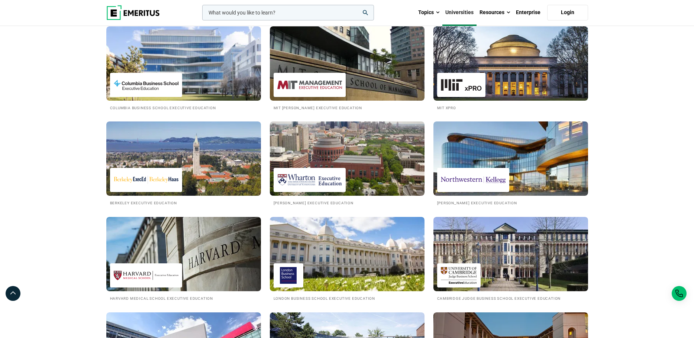
scroll to position [135, 0]
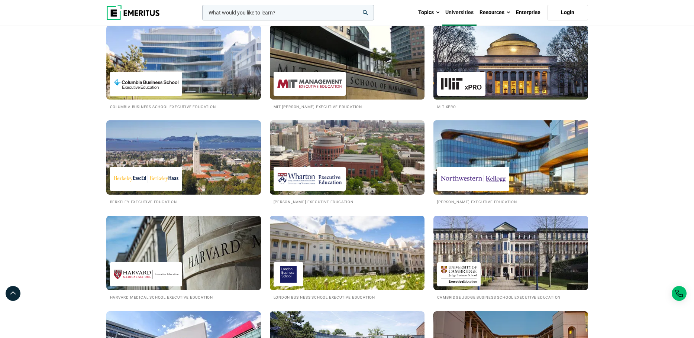
click at [477, 169] on div at bounding box center [473, 179] width 72 height 24
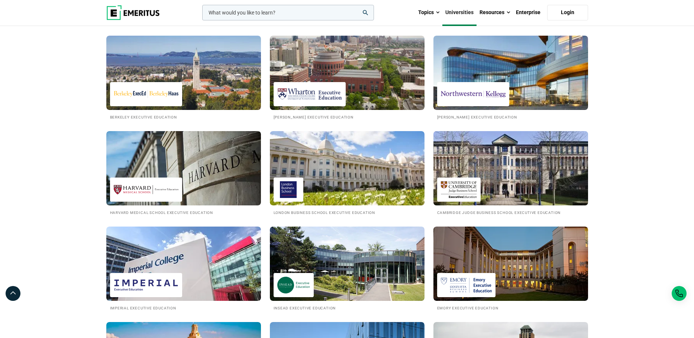
scroll to position [230, 0]
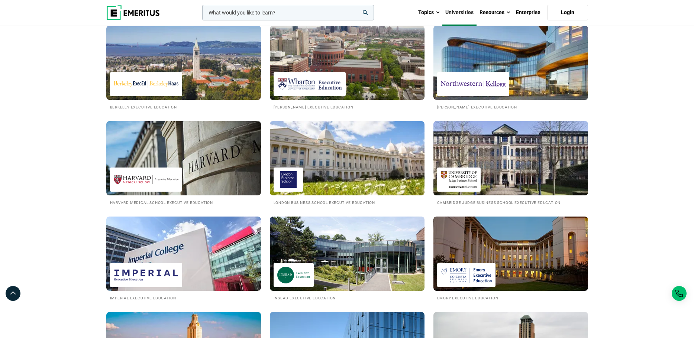
click at [533, 169] on img at bounding box center [511, 158] width 170 height 82
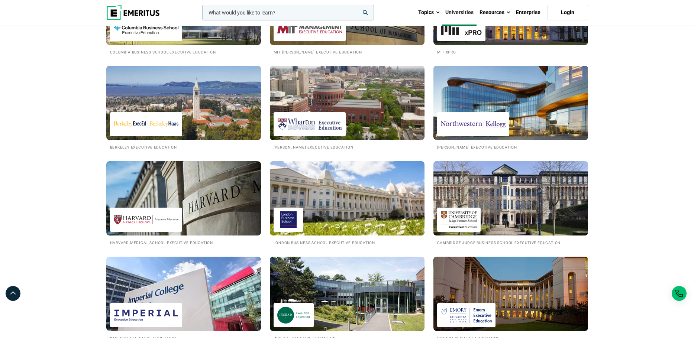
scroll to position [170, 0]
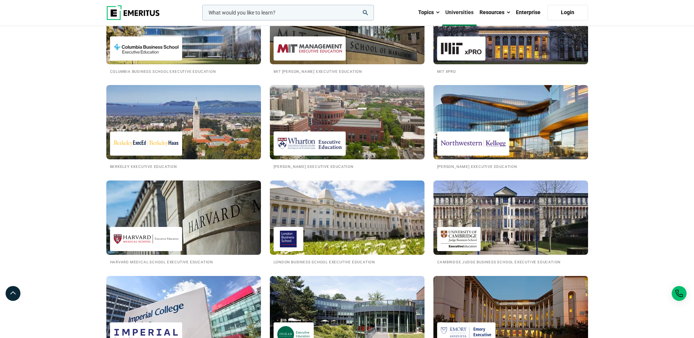
click at [479, 122] on img at bounding box center [511, 122] width 170 height 82
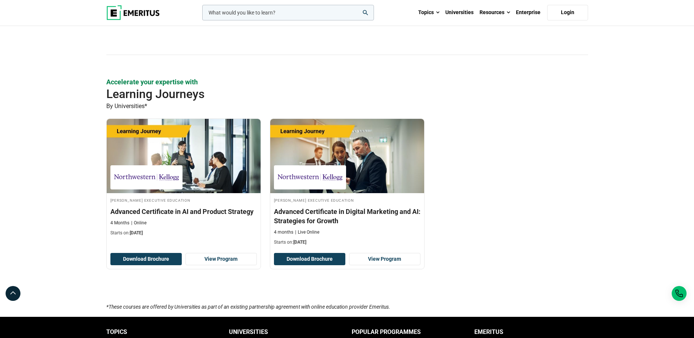
scroll to position [1148, 0]
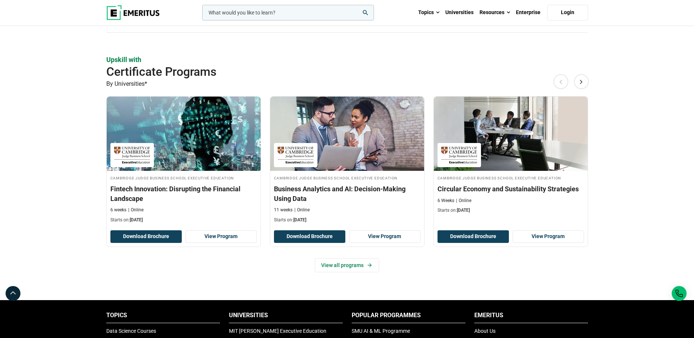
scroll to position [447, 0]
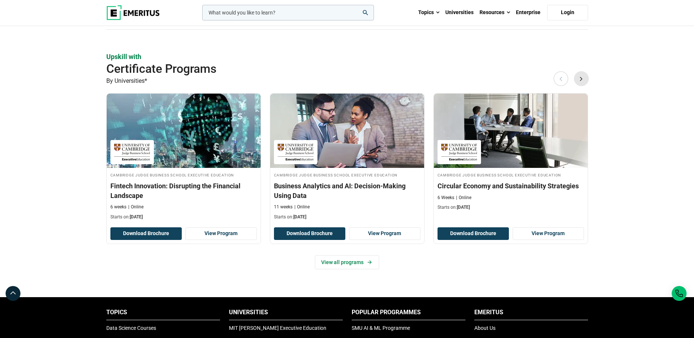
click at [584, 79] on button "Next" at bounding box center [581, 78] width 15 height 15
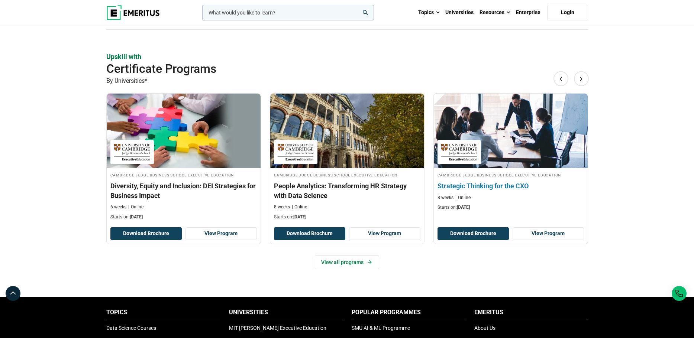
click at [513, 183] on h3 "Strategic Thinking for the CXO" at bounding box center [510, 185] width 146 height 9
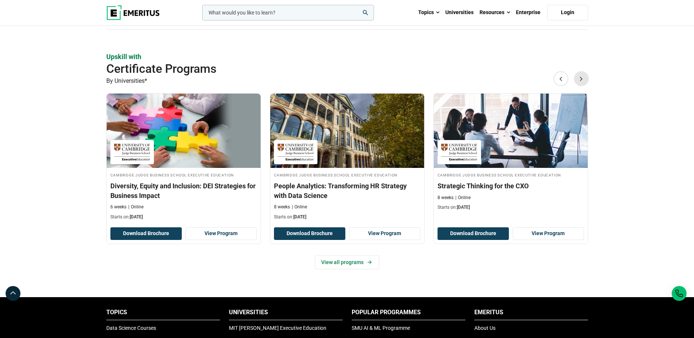
click at [583, 77] on button "Next" at bounding box center [581, 78] width 15 height 15
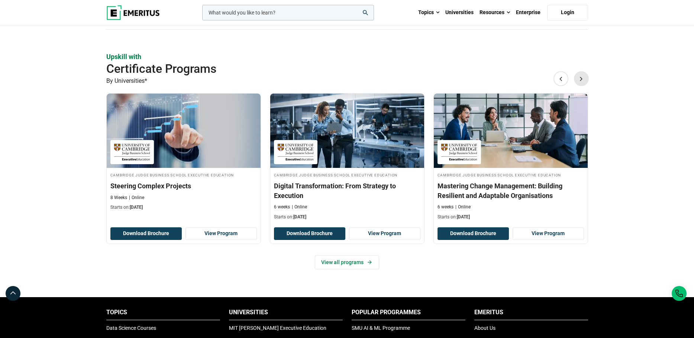
click at [583, 77] on button "Next" at bounding box center [581, 78] width 15 height 15
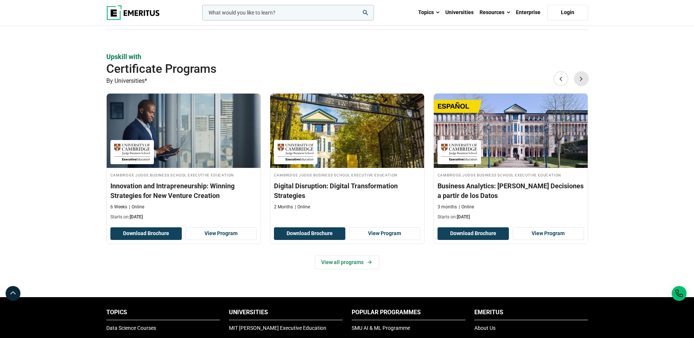
click at [583, 77] on button "Next" at bounding box center [581, 78] width 15 height 15
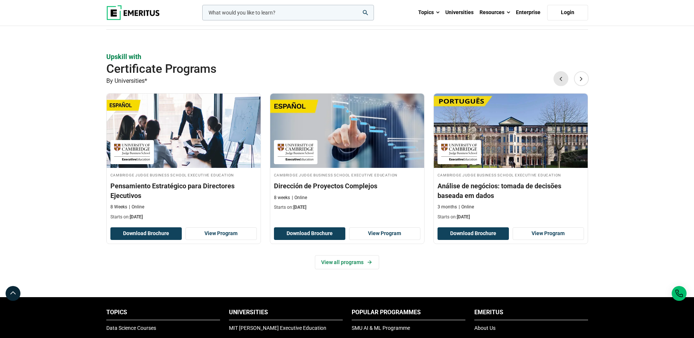
click at [563, 78] on button "Previous" at bounding box center [560, 78] width 15 height 15
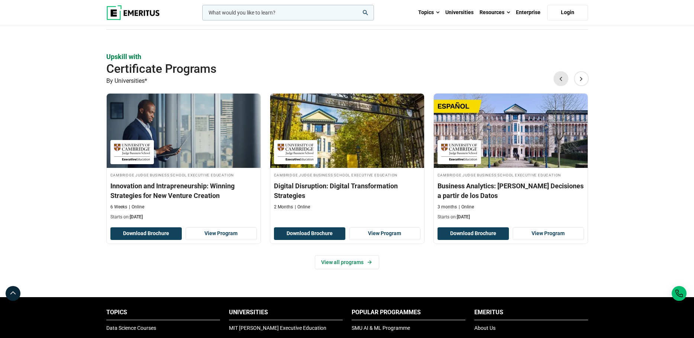
click at [563, 78] on button "Previous" at bounding box center [560, 78] width 15 height 15
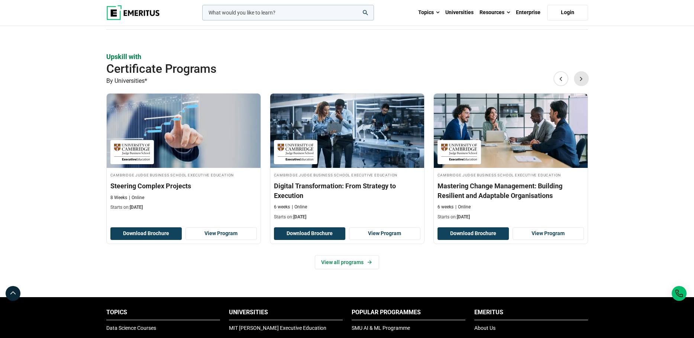
click at [582, 80] on button "Next" at bounding box center [581, 78] width 15 height 15
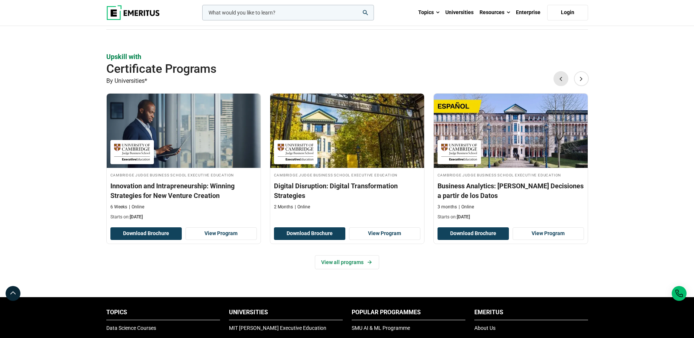
click at [560, 78] on button "Previous" at bounding box center [560, 78] width 15 height 15
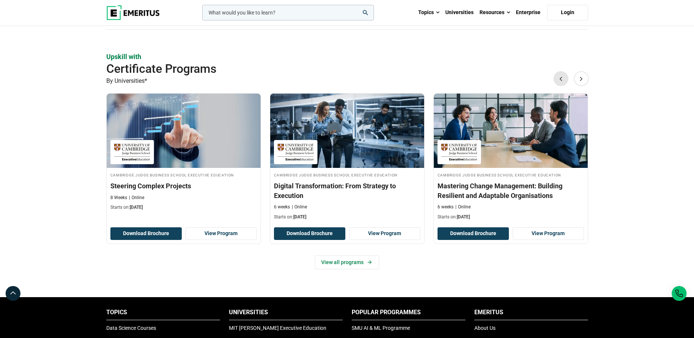
click at [561, 78] on button "Previous" at bounding box center [560, 78] width 15 height 15
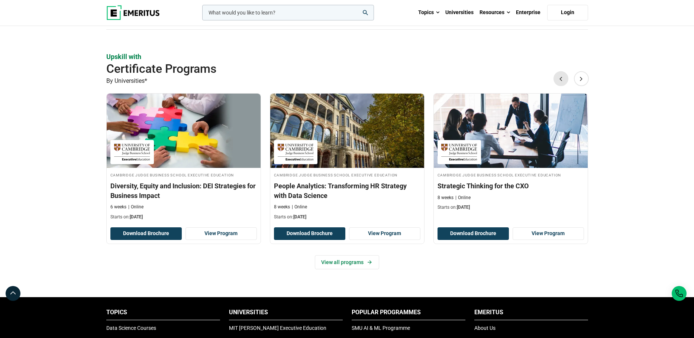
click at [561, 78] on button "Previous" at bounding box center [560, 78] width 15 height 15
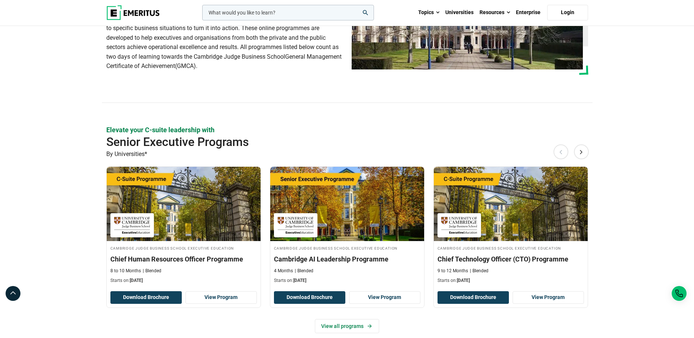
scroll to position [109, 0]
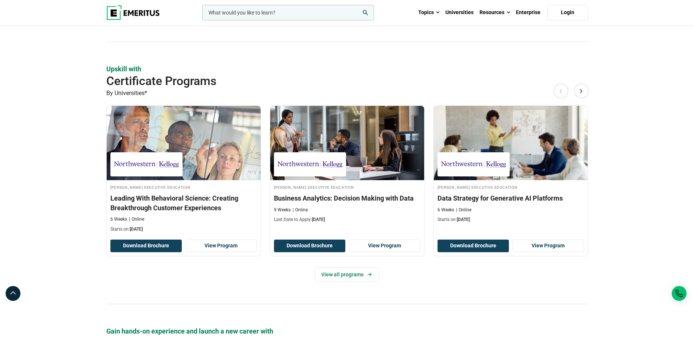
scroll to position [661, 0]
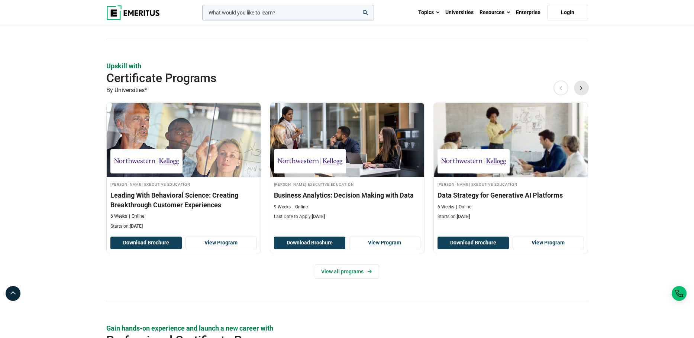
click at [582, 90] on button "Next" at bounding box center [581, 87] width 15 height 15
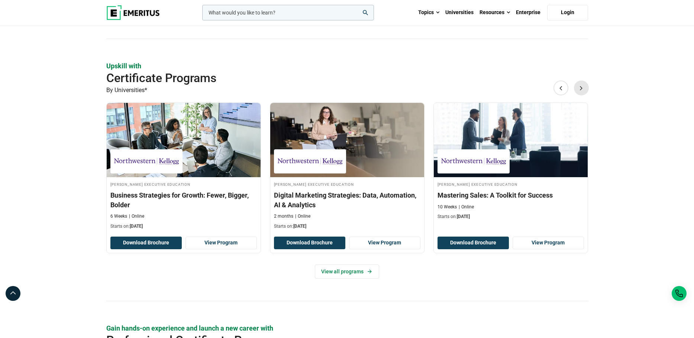
click at [582, 90] on button "Next" at bounding box center [581, 87] width 15 height 15
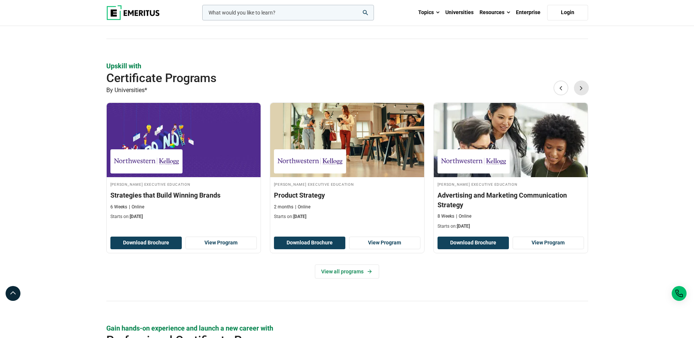
click at [582, 90] on button "Next" at bounding box center [581, 87] width 15 height 15
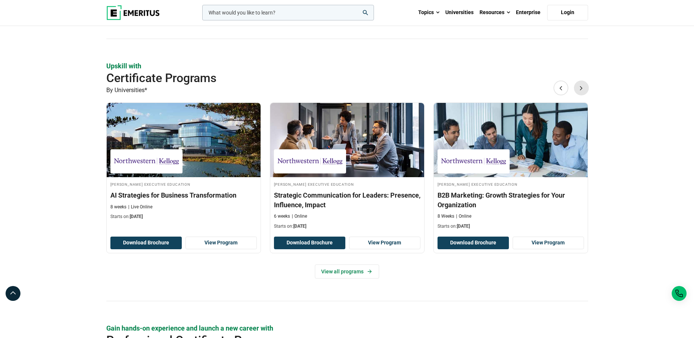
click at [582, 90] on button "Next" at bounding box center [581, 87] width 15 height 15
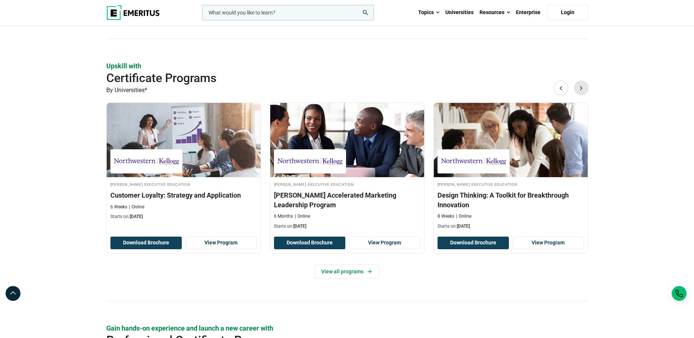
click at [579, 87] on button "Next" at bounding box center [581, 87] width 15 height 15
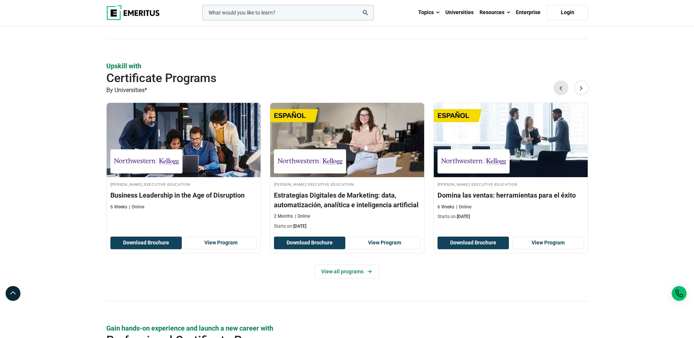
click at [559, 87] on button "Previous" at bounding box center [560, 87] width 15 height 15
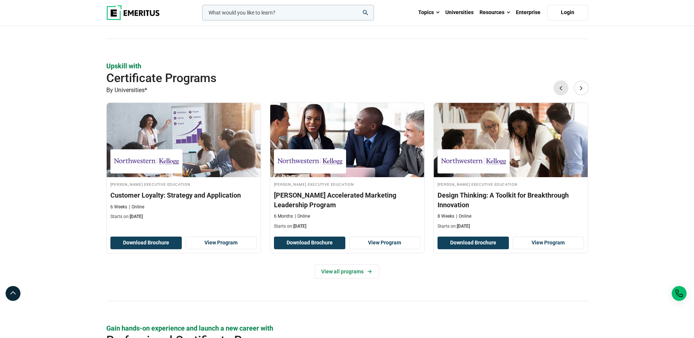
click at [559, 87] on button "Previous" at bounding box center [560, 87] width 15 height 15
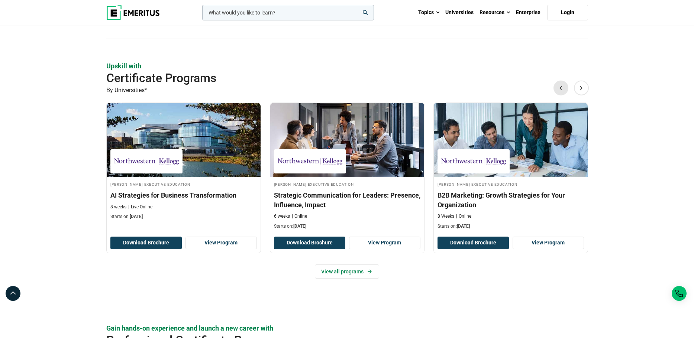
click at [559, 87] on button "Previous" at bounding box center [560, 87] width 15 height 15
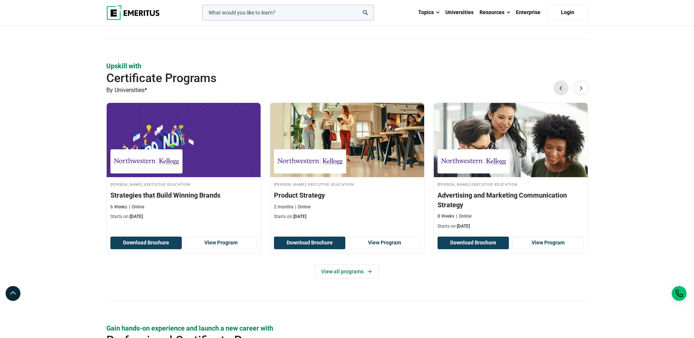
click at [559, 87] on button "Previous" at bounding box center [560, 87] width 15 height 15
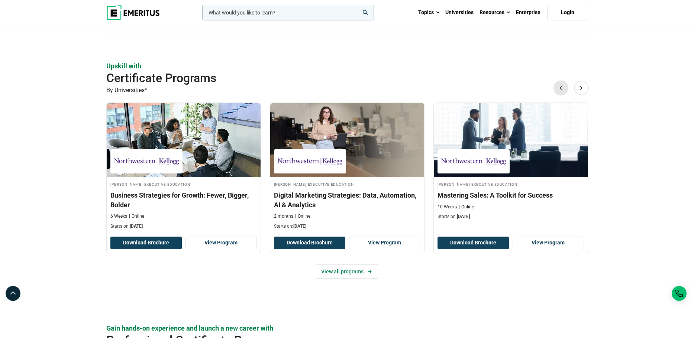
click at [559, 87] on button "Previous" at bounding box center [560, 87] width 15 height 15
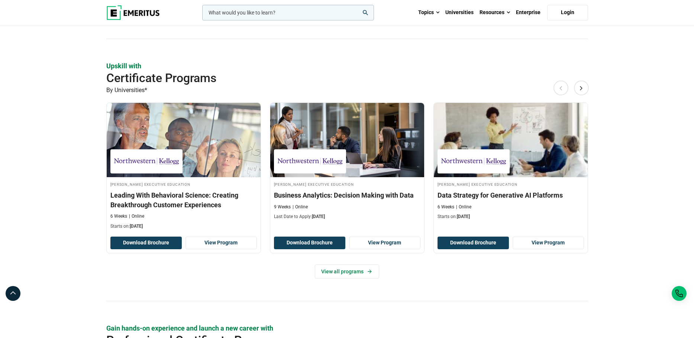
click at [559, 87] on button "Previous" at bounding box center [560, 87] width 15 height 15
click at [582, 89] on button "Next" at bounding box center [581, 87] width 15 height 15
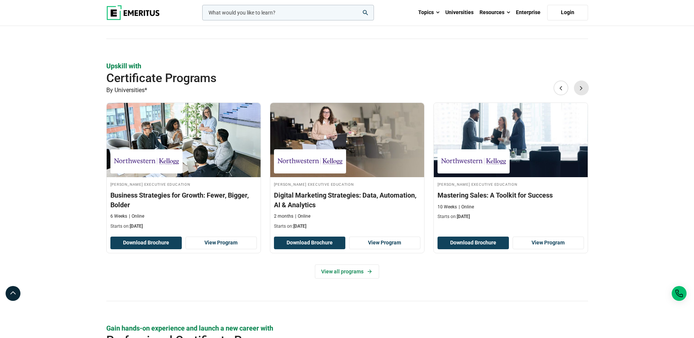
click at [582, 89] on button "Next" at bounding box center [581, 87] width 15 height 15
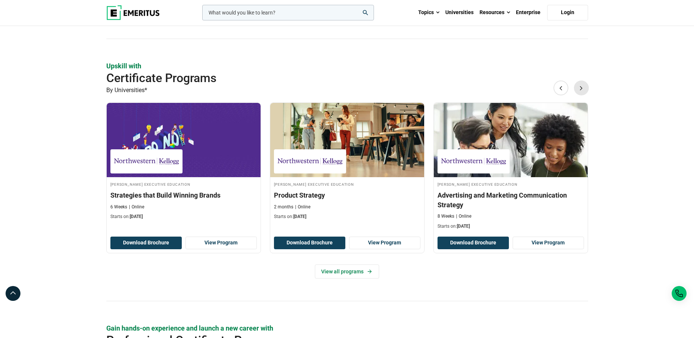
click at [582, 89] on button "Next" at bounding box center [581, 87] width 15 height 15
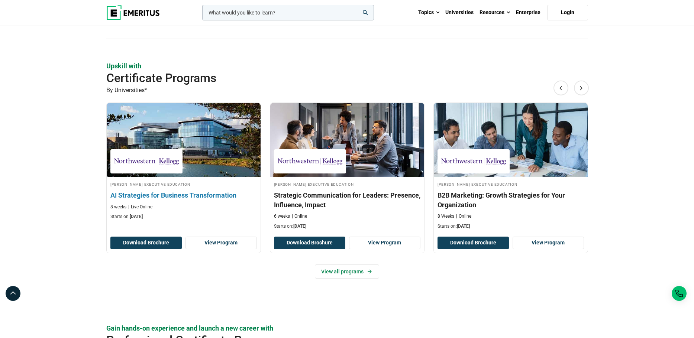
click at [207, 145] on img at bounding box center [183, 140] width 169 height 82
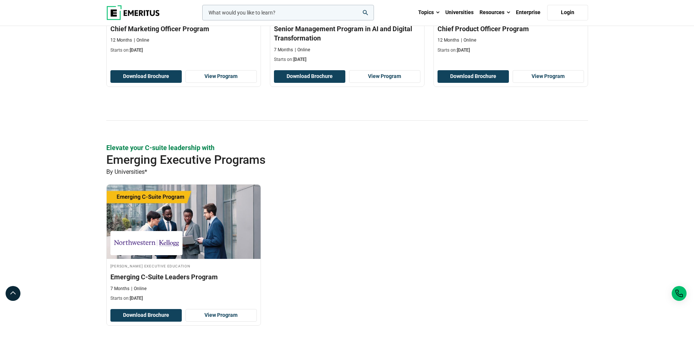
scroll to position [0, 0]
